Goal: Complete application form: Complete application form

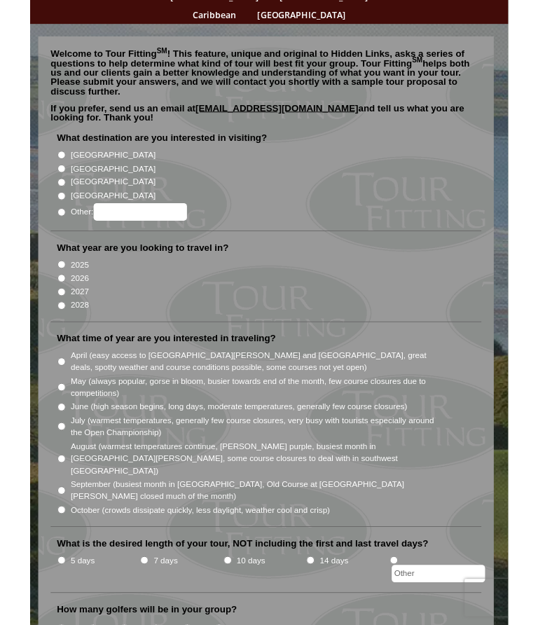
scroll to position [121, 0]
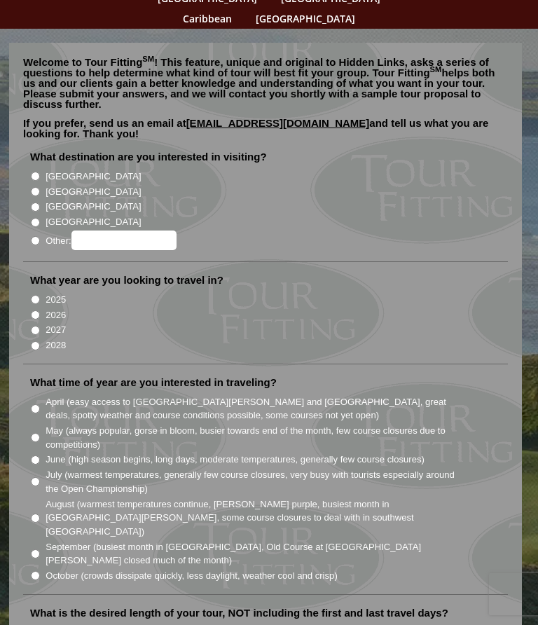
click at [40, 172] on input "[GEOGRAPHIC_DATA]" at bounding box center [35, 176] width 9 height 9
radio input "true"
click at [36, 310] on input "2026" at bounding box center [35, 314] width 9 height 9
radio input "true"
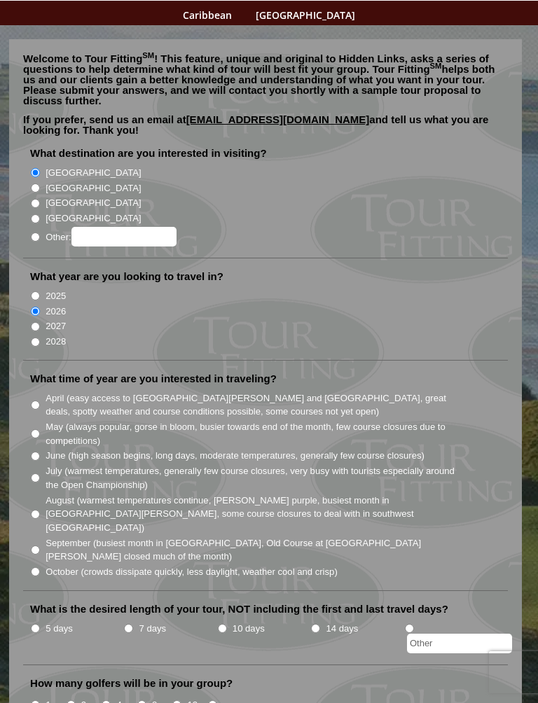
scroll to position [137, 0]
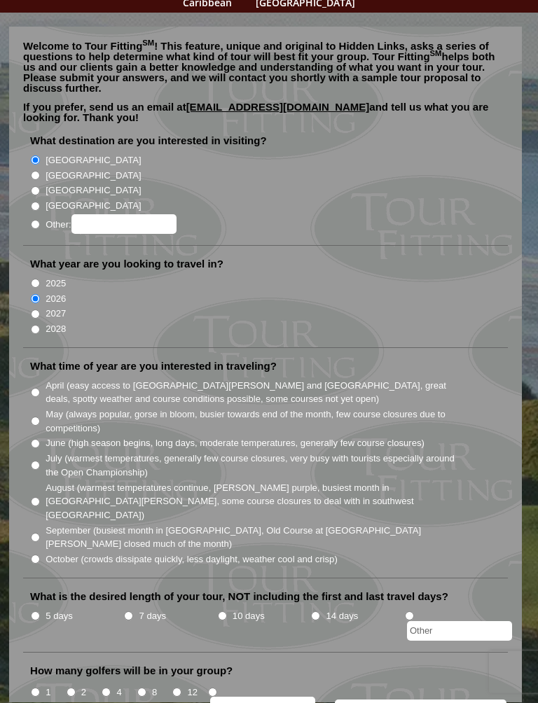
click at [40, 498] on input "August (warmest temperatures continue, [PERSON_NAME] purple, busiest month in […" at bounding box center [35, 502] width 9 height 9
radio input "true"
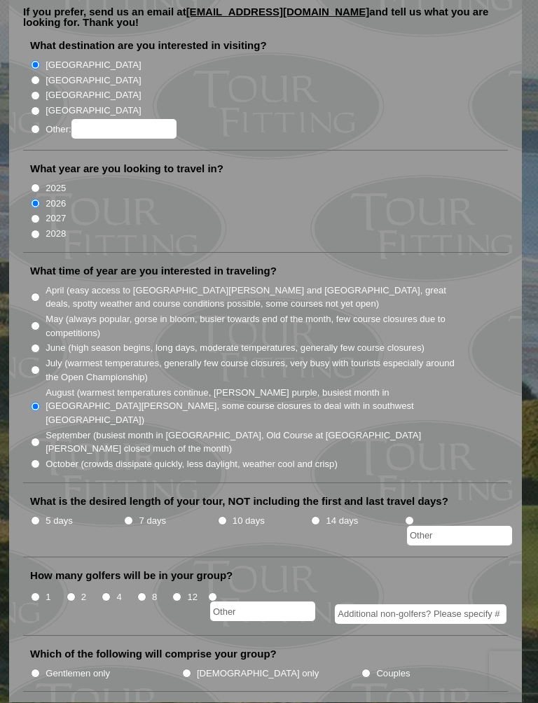
scroll to position [233, 0]
click at [142, 512] on li "7 days" at bounding box center [169, 529] width 93 height 34
click at [136, 512] on li "7 days" at bounding box center [169, 529] width 93 height 34
click at [127, 516] on input "7 days" at bounding box center [128, 520] width 9 height 9
radio input "true"
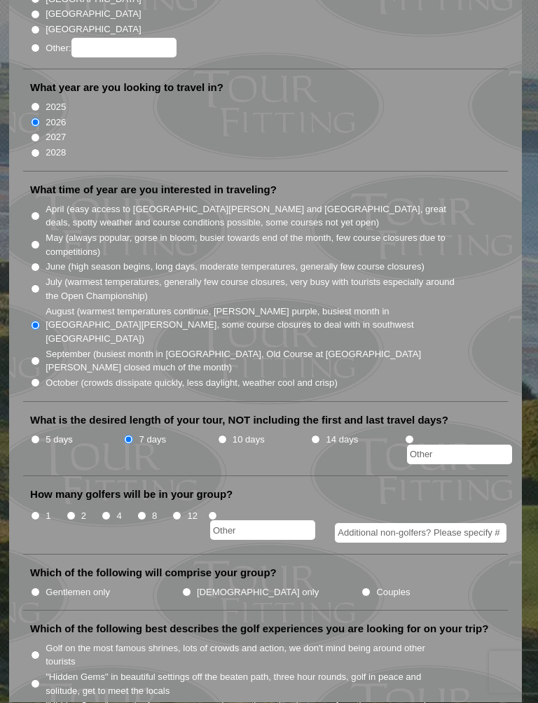
scroll to position [315, 0]
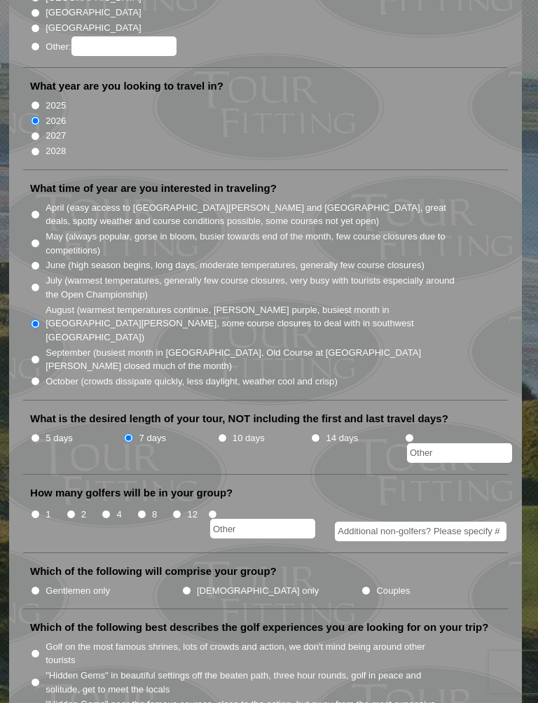
click at [73, 510] on input "2" at bounding box center [71, 514] width 9 height 9
radio input "true"
click at [398, 522] on input "Additional non-golfers? Please specify #" at bounding box center [421, 532] width 172 height 20
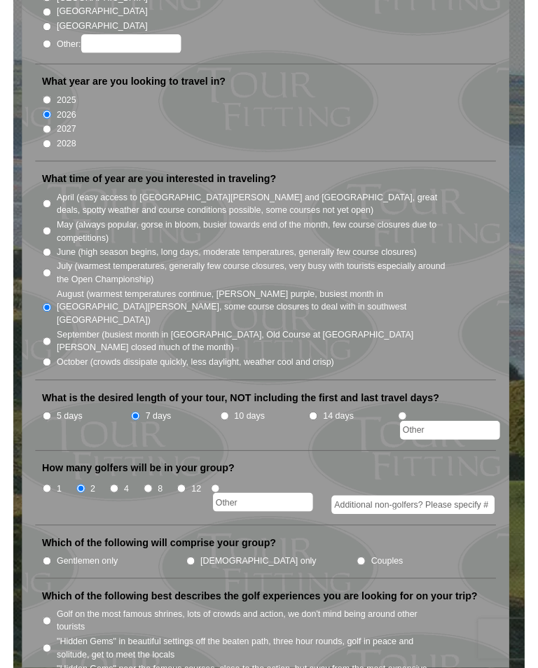
scroll to position [340, 0]
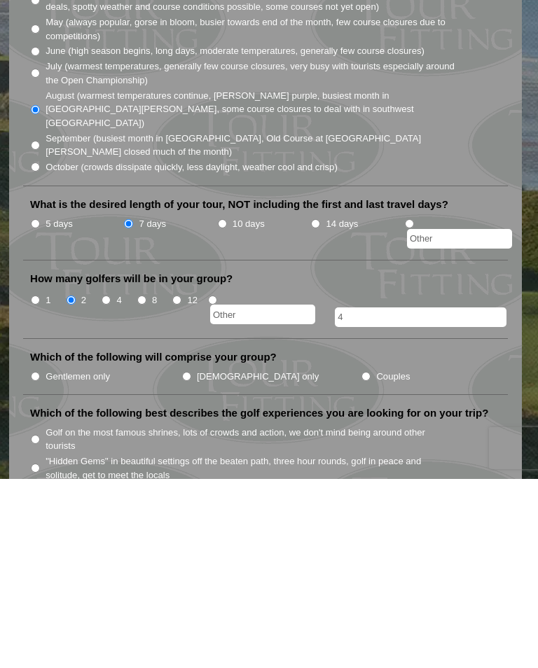
type input "4"
click at [362, 561] on input "Couples" at bounding box center [366, 565] width 9 height 9
radio input "true"
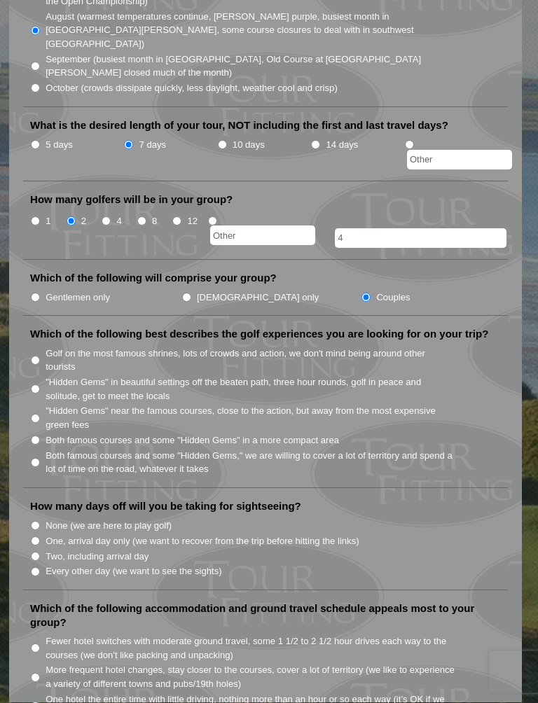
scroll to position [612, 0]
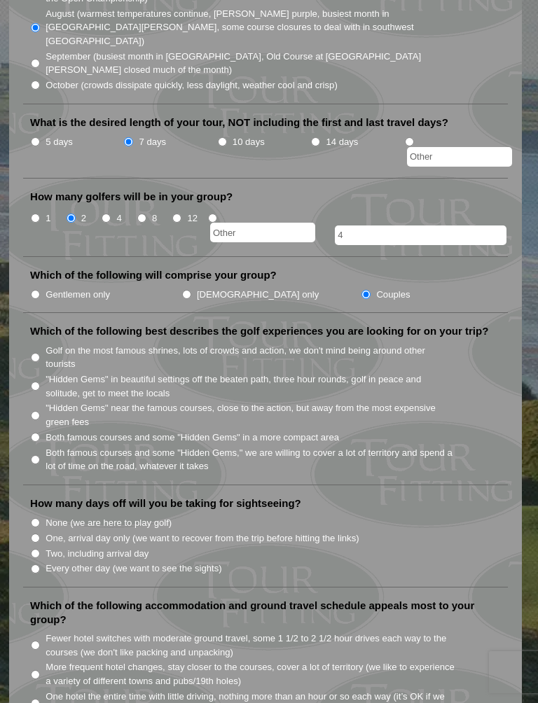
click at [40, 411] on input ""Hidden Gems" near the famous courses, close to the action, but away from the m…" at bounding box center [35, 415] width 9 height 9
radio input "true"
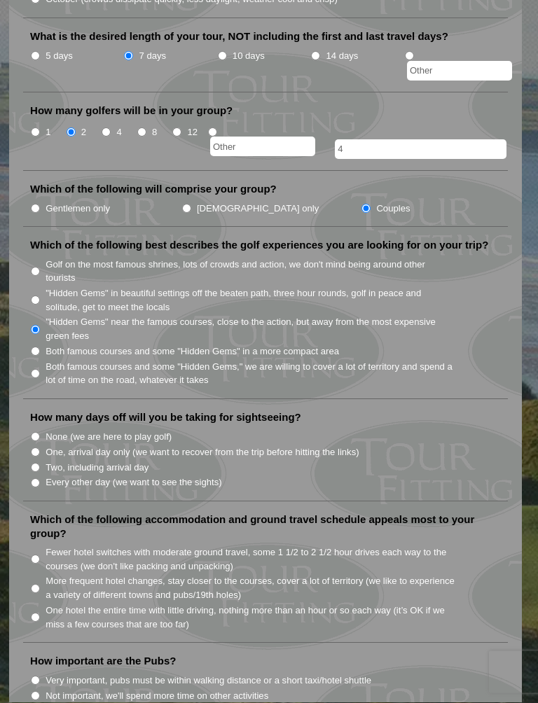
scroll to position [699, 0]
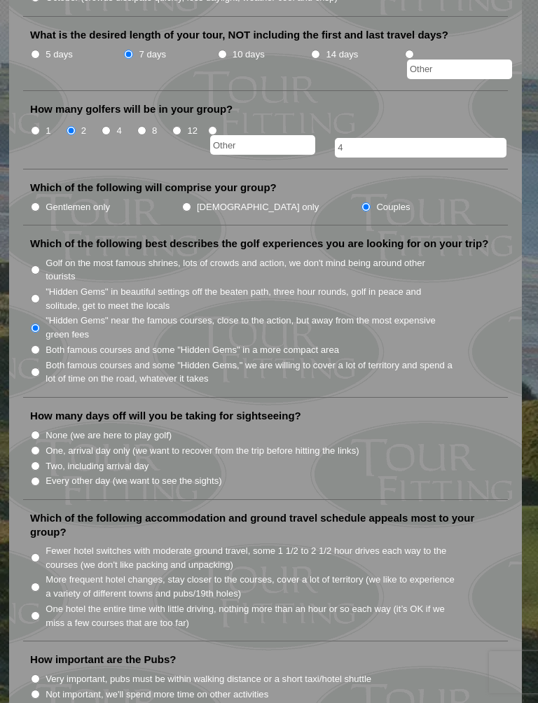
click at [38, 462] on input "Two, including arrival day" at bounding box center [35, 466] width 9 height 9
radio input "true"
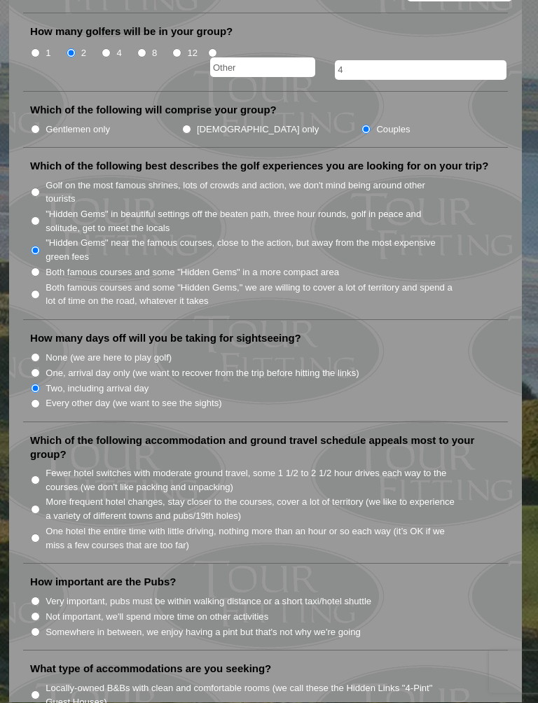
scroll to position [783, 0]
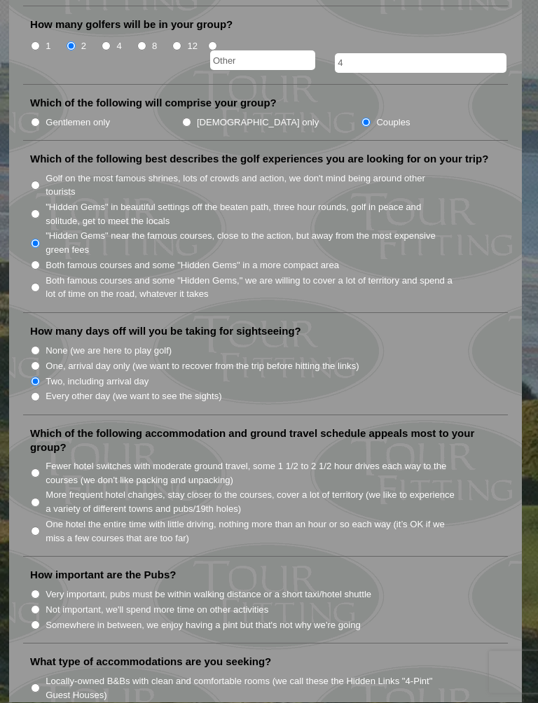
click at [38, 499] on input "More frequent hotel changes, stay closer to the courses, cover a lot of territo…" at bounding box center [35, 503] width 9 height 9
radio input "true"
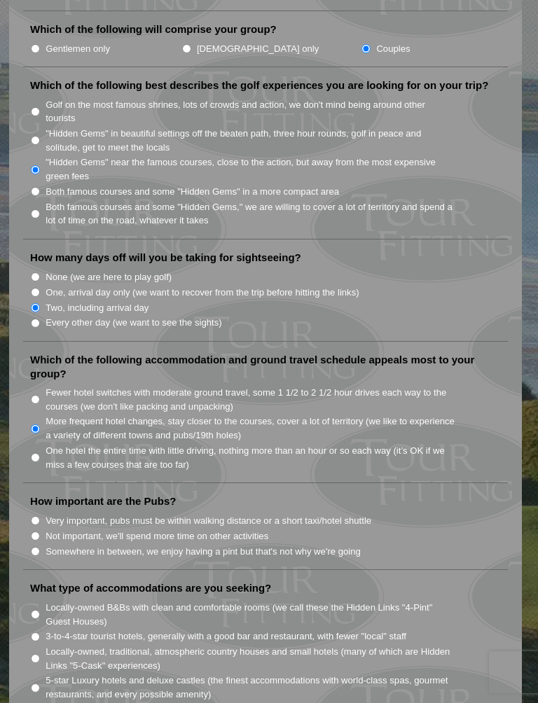
scroll to position [858, 0]
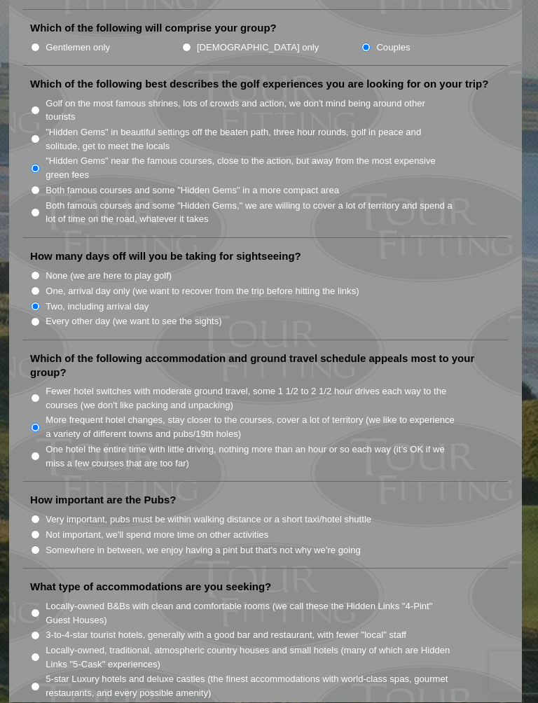
click at [45, 512] on li "Very important, pubs must be within walking distance or a short taxi/hotel shut…" at bounding box center [271, 519] width 482 height 15
click at [40, 516] on input "Very important, pubs must be within walking distance or a short taxi/hotel shut…" at bounding box center [35, 520] width 9 height 9
radio input "true"
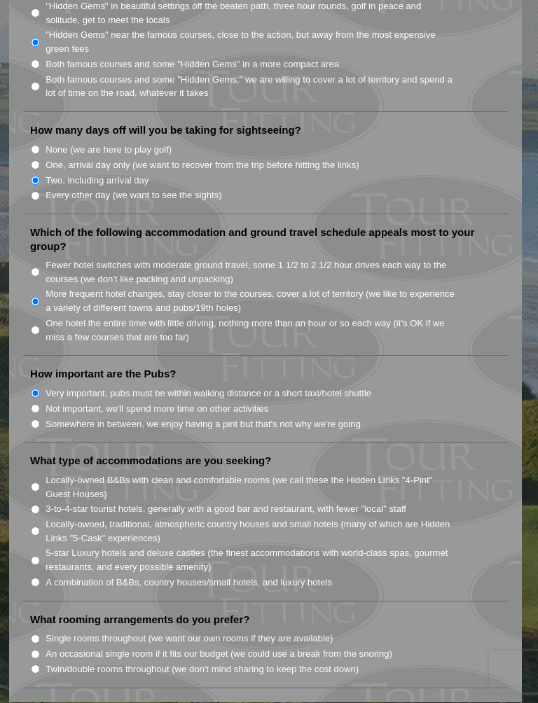
scroll to position [986, 0]
click at [35, 577] on input "A combination of B&Bs, country houses/small hotels, and luxury hotels" at bounding box center [35, 581] width 9 height 9
radio input "true"
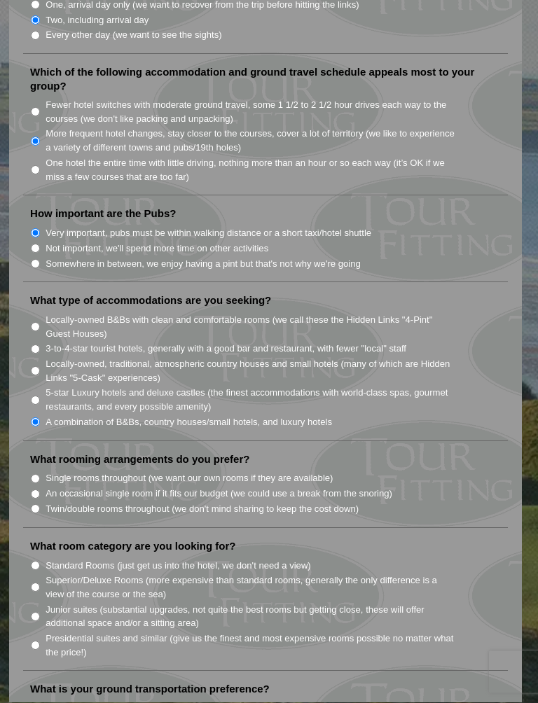
scroll to position [1146, 0]
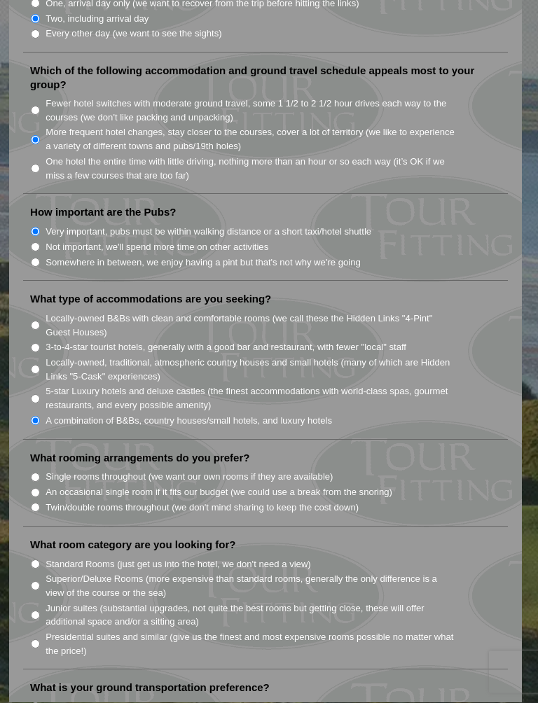
click at [525, 369] on section "Welcome to Tour Fitting SM ! This feature, unique and original to Hidden Links,…" at bounding box center [269, 177] width 538 height 2346
click at [31, 500] on li "Twin/double rooms throughout (we don't mind sharing to keep the cost down)" at bounding box center [271, 507] width 482 height 15
click at [39, 504] on input "Twin/double rooms throughout (we don't mind sharing to keep the cost down)" at bounding box center [35, 508] width 9 height 9
radio input "true"
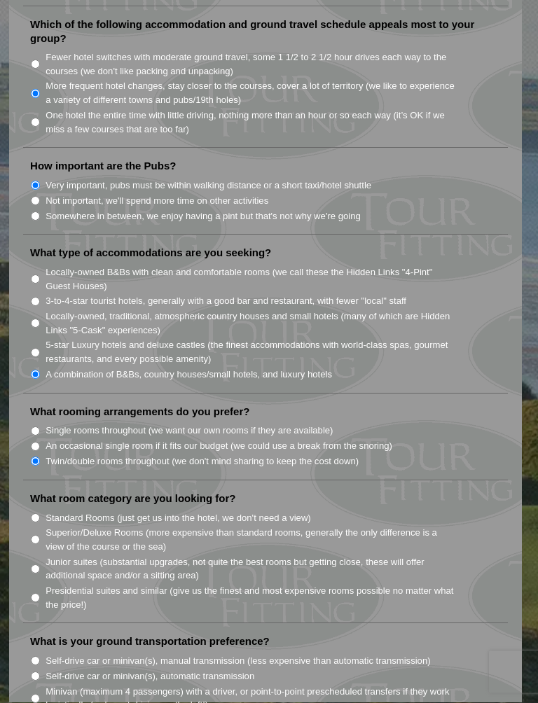
scroll to position [1194, 0]
click at [39, 513] on input "Standard Rooms (just get us into the hotel, we don't need a view)" at bounding box center [35, 517] width 9 height 9
radio input "true"
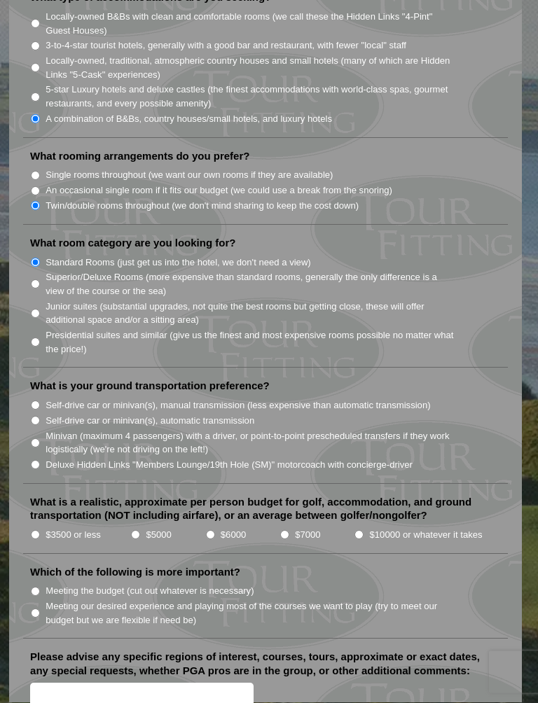
scroll to position [1454, 0]
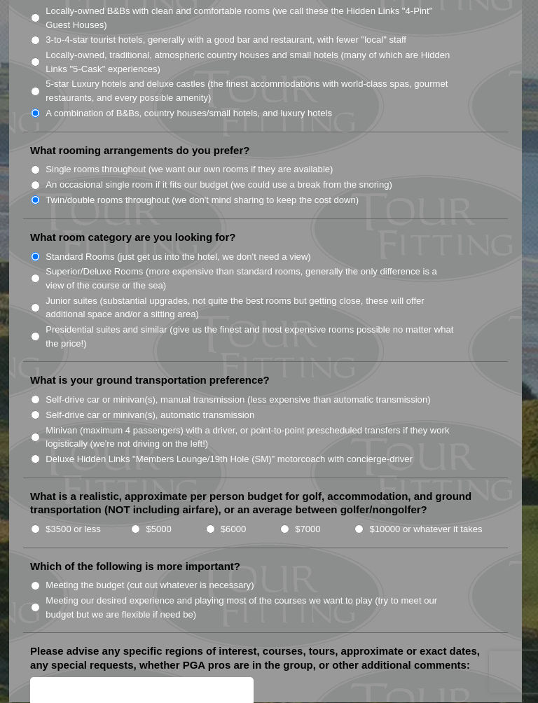
click at [39, 396] on input "Self-drive car or minivan(s), manual transmission (less expensive than automati…" at bounding box center [35, 400] width 9 height 9
radio input "true"
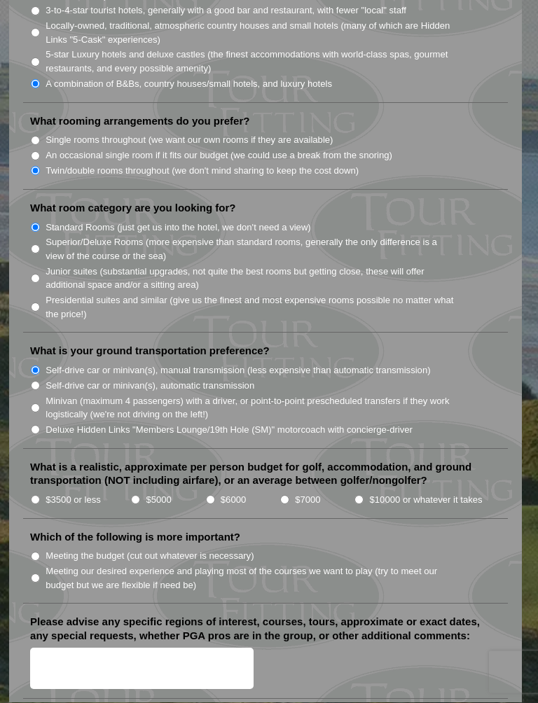
scroll to position [1490, 0]
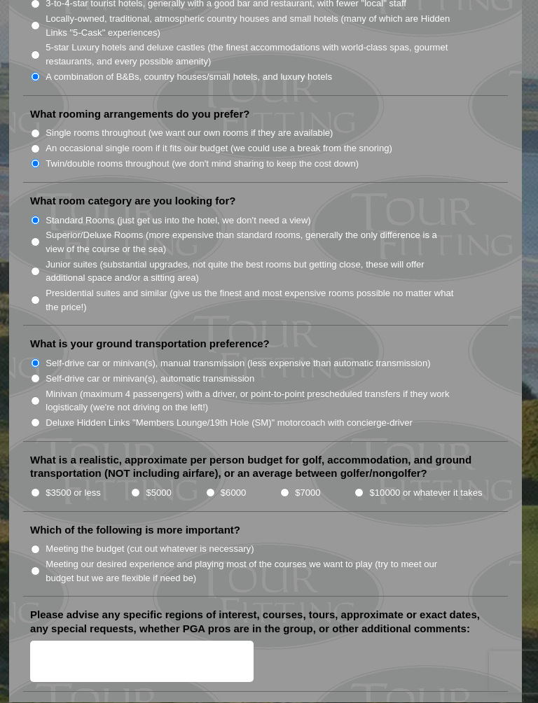
click at [283, 489] on input "$7000" at bounding box center [284, 493] width 9 height 9
radio input "true"
click at [37, 567] on input "Meeting our desired experience and playing most of the courses we want to play …" at bounding box center [35, 571] width 9 height 9
radio input "true"
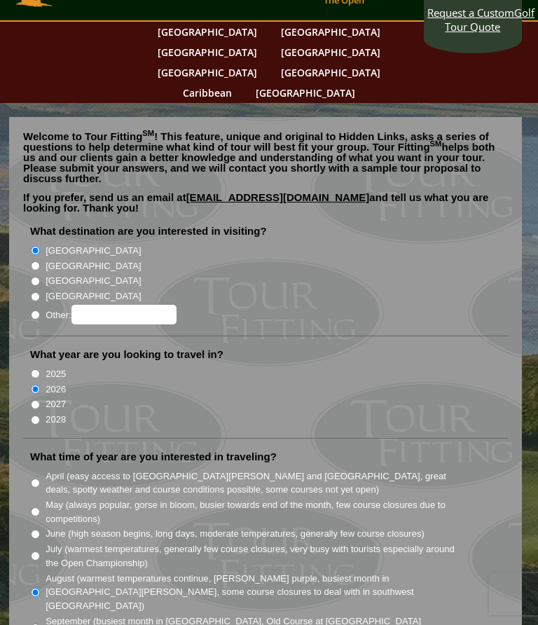
scroll to position [0, 0]
